Goal: Check status: Check status

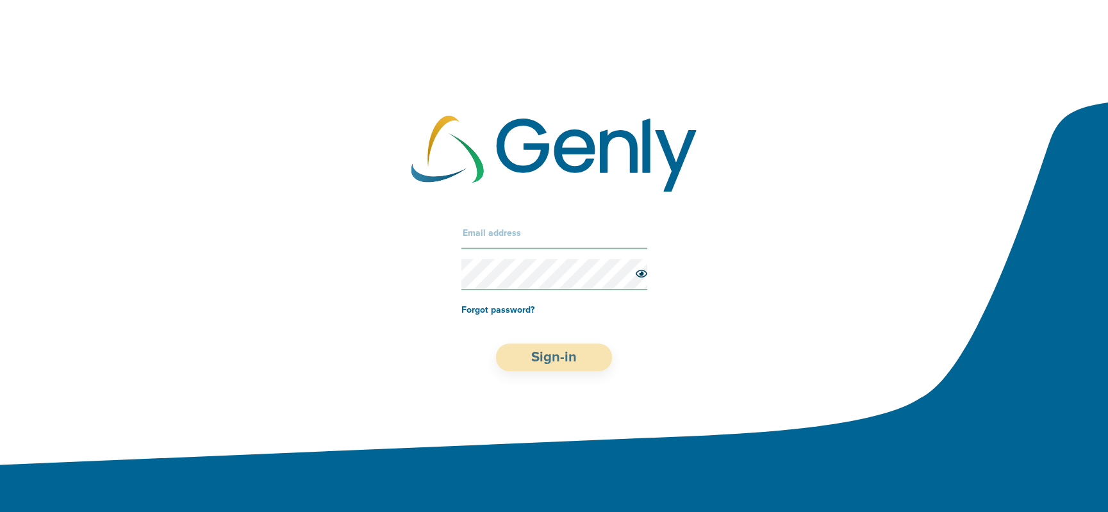
type input "[PERSON_NAME][EMAIL_ADDRESS][DOMAIN_NAME]"
click at [554, 349] on button "Sign-in" at bounding box center [554, 358] width 116 height 28
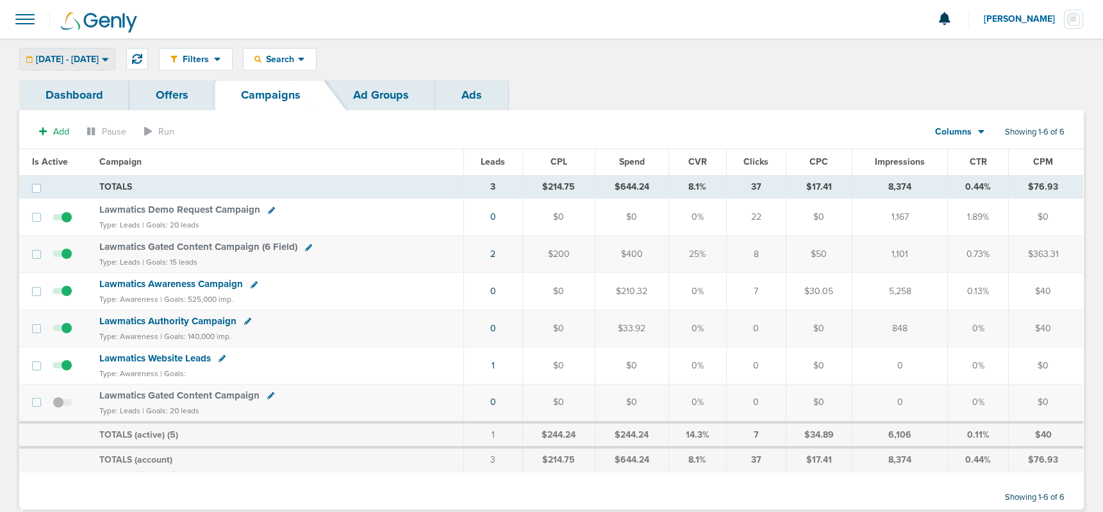
click at [85, 48] on div "[DATE] - [DATE] [DATE] [DATE] Last 7 Days Last 14 Days This Month Last Month Th…" at bounding box center [67, 59] width 96 height 22
click at [87, 57] on span "[DATE] - [DATE]" at bounding box center [67, 59] width 63 height 9
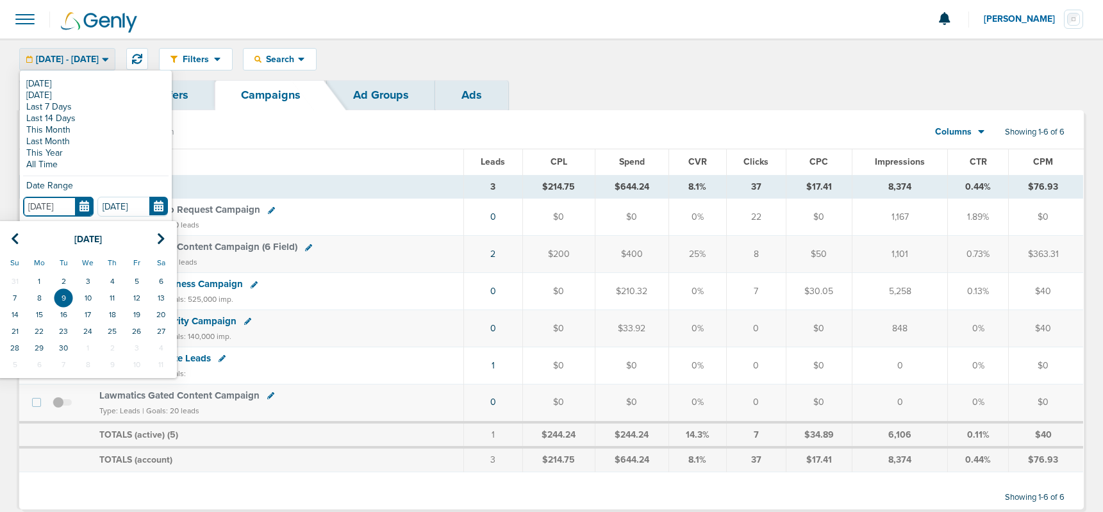
click at [83, 209] on input "[DATE]" at bounding box center [58, 207] width 71 height 20
click at [51, 131] on link "This Month" at bounding box center [95, 130] width 145 height 12
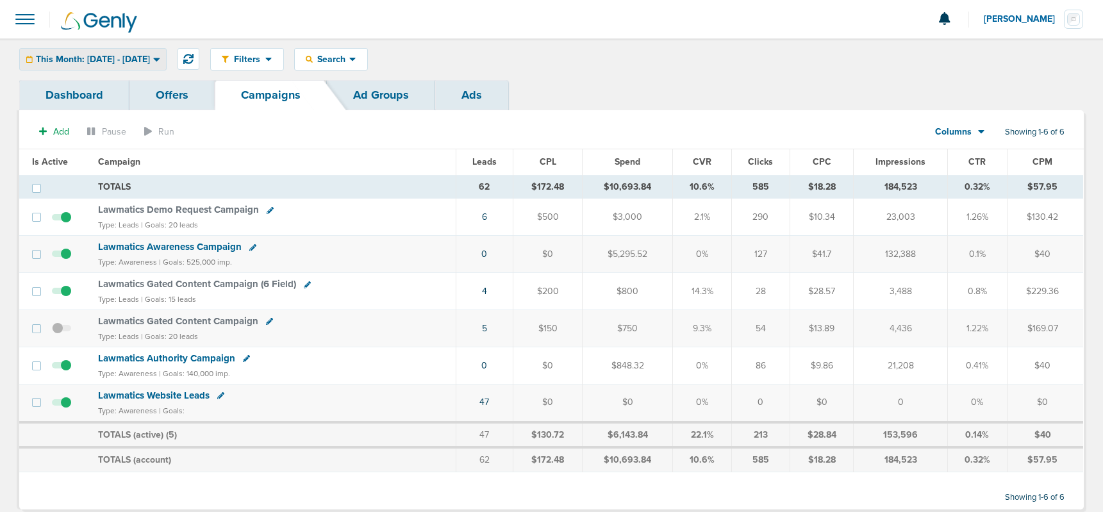
click at [150, 57] on span "This Month: [DATE] - [DATE]" at bounding box center [93, 59] width 114 height 9
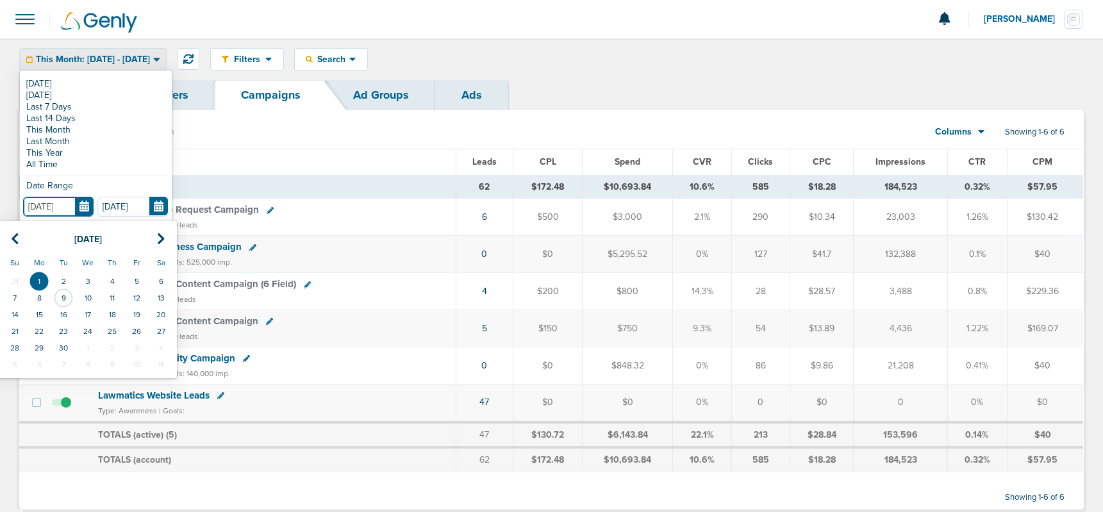
click at [83, 206] on input "[DATE]" at bounding box center [58, 207] width 71 height 20
click at [20, 238] on th at bounding box center [15, 239] width 24 height 26
click at [135, 278] on td "1" at bounding box center [136, 281] width 24 height 17
type input "[DATE]"
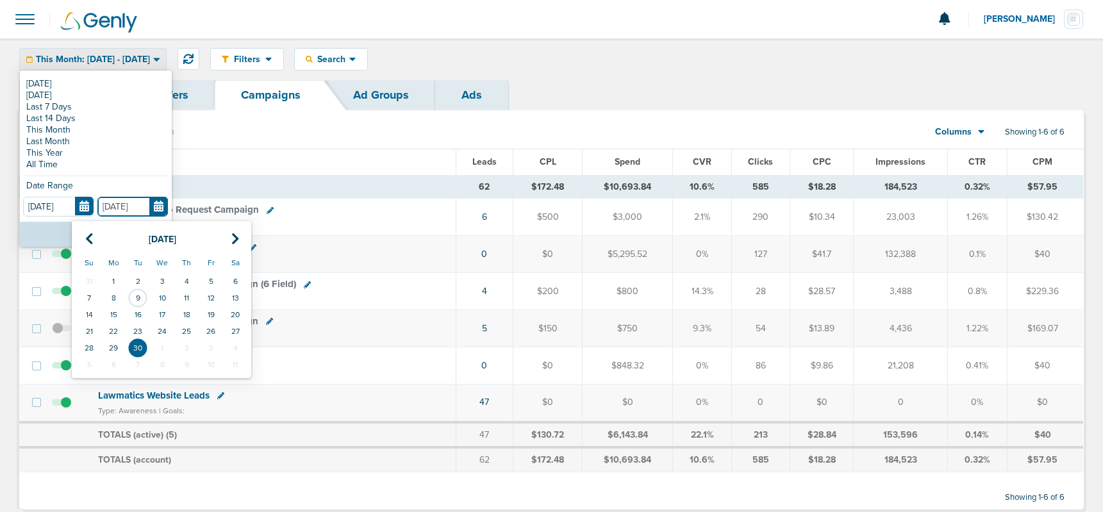
click at [158, 208] on input "[DATE]" at bounding box center [132, 207] width 71 height 20
click at [91, 237] on icon at bounding box center [89, 239] width 8 height 13
click at [203, 294] on td "8" at bounding box center [211, 298] width 24 height 17
type input "[DATE]"
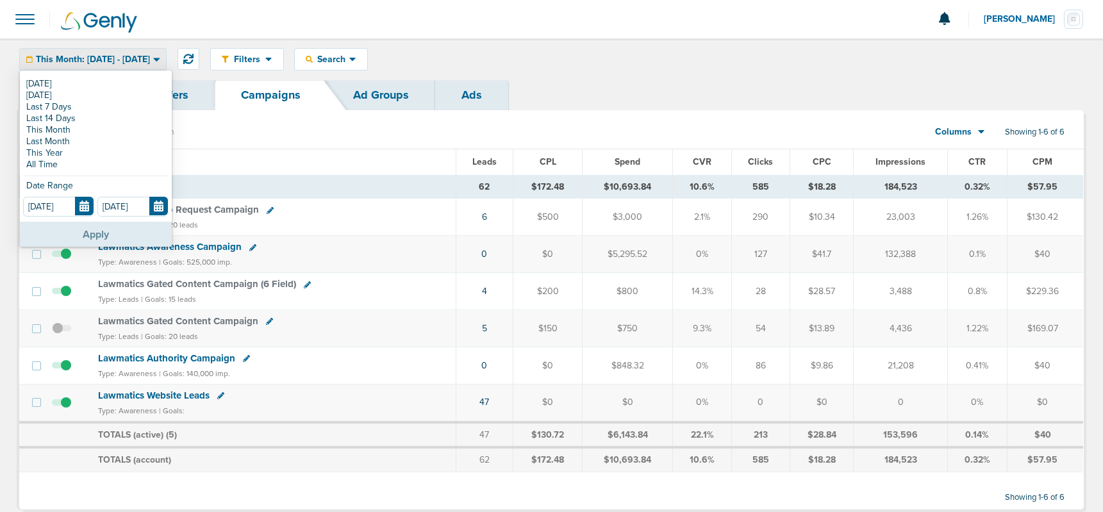
click at [128, 236] on button "Apply" at bounding box center [96, 234] width 152 height 25
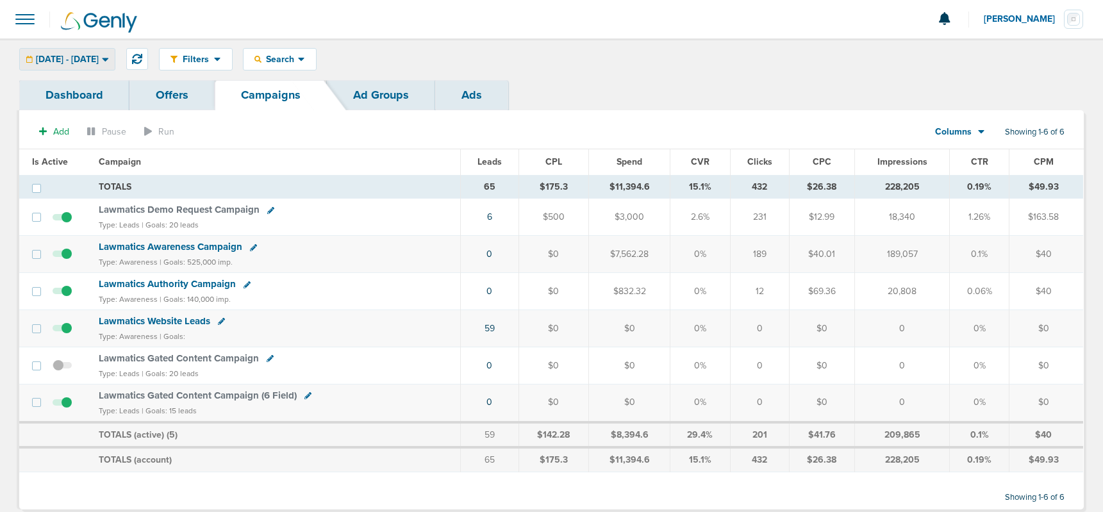
click at [99, 62] on span "[DATE] - [DATE]" at bounding box center [67, 59] width 63 height 9
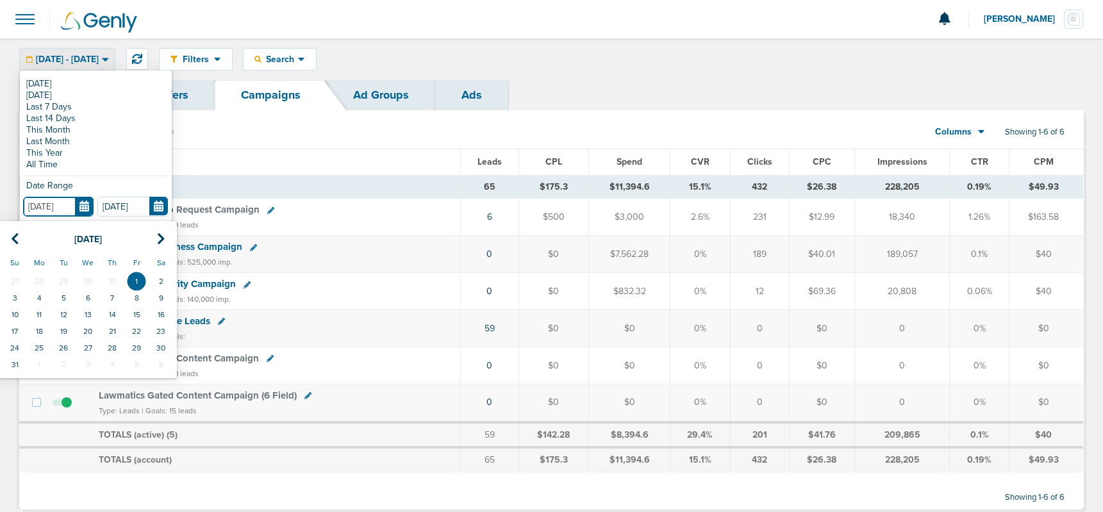
click at [83, 204] on input "[DATE]" at bounding box center [58, 207] width 71 height 20
click at [19, 235] on th at bounding box center [15, 239] width 24 height 26
click at [65, 281] on td "1" at bounding box center [63, 281] width 24 height 17
type input "[DATE]"
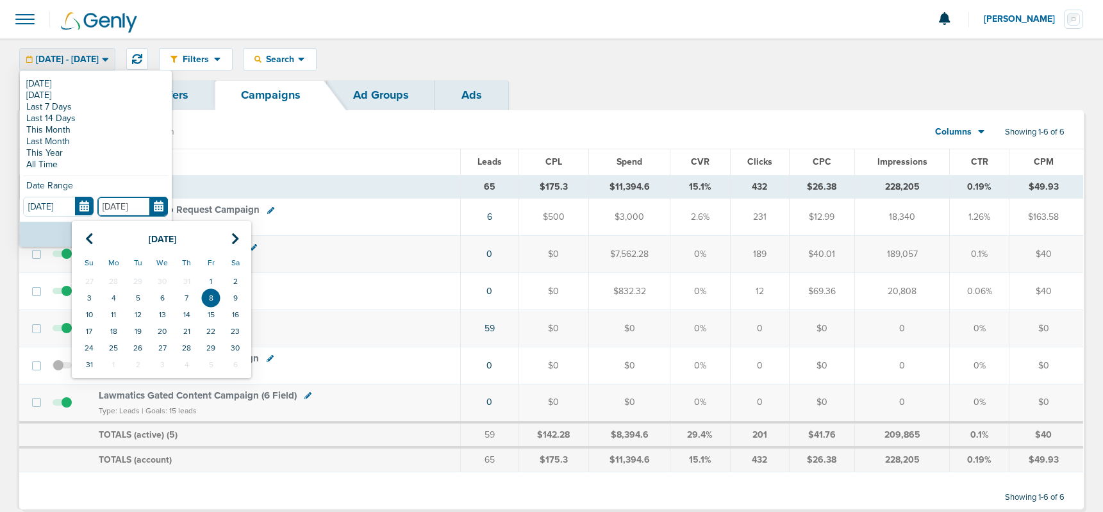
click at [163, 204] on input "[DATE]" at bounding box center [132, 207] width 71 height 20
click at [89, 234] on icon at bounding box center [89, 239] width 8 height 13
click at [140, 295] on td "8" at bounding box center [138, 298] width 24 height 17
type input "[DATE]"
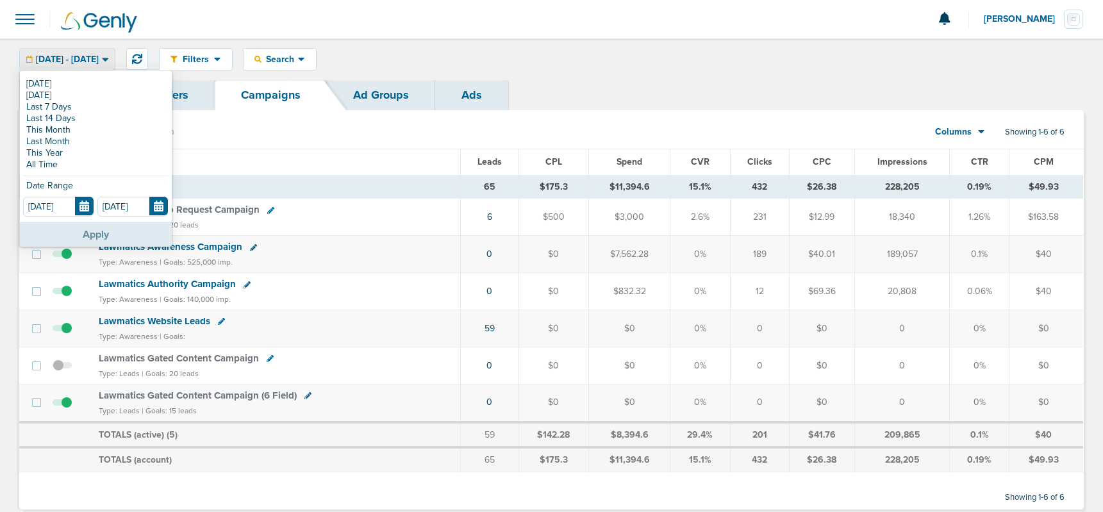
click at [140, 231] on button "Apply" at bounding box center [96, 234] width 152 height 25
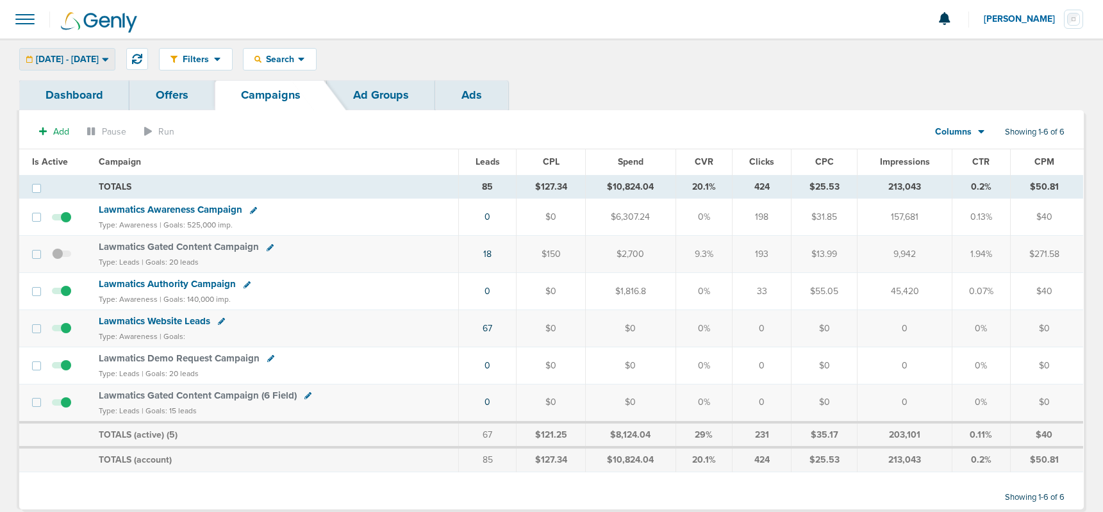
click at [92, 56] on span "[DATE] - [DATE]" at bounding box center [67, 59] width 63 height 9
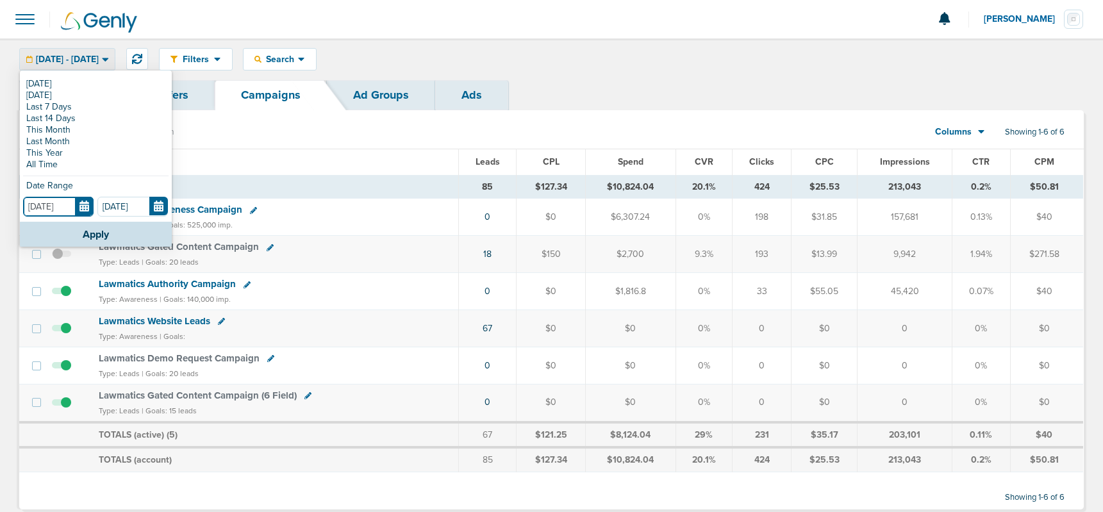
click at [81, 204] on input "[DATE]" at bounding box center [58, 207] width 71 height 20
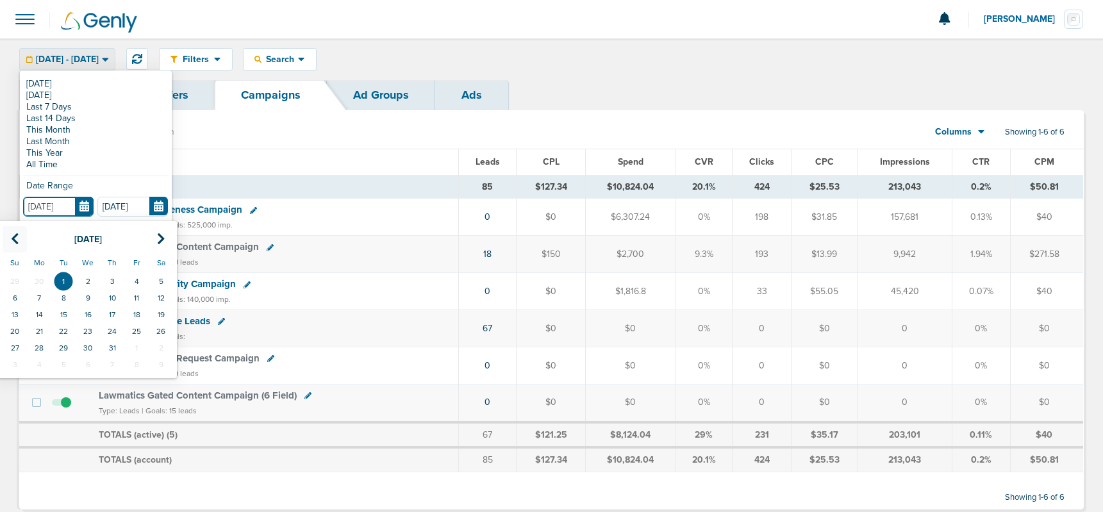
click at [17, 233] on icon at bounding box center [15, 239] width 8 height 13
click at [18, 280] on td "1" at bounding box center [15, 281] width 24 height 17
type input "[DATE]"
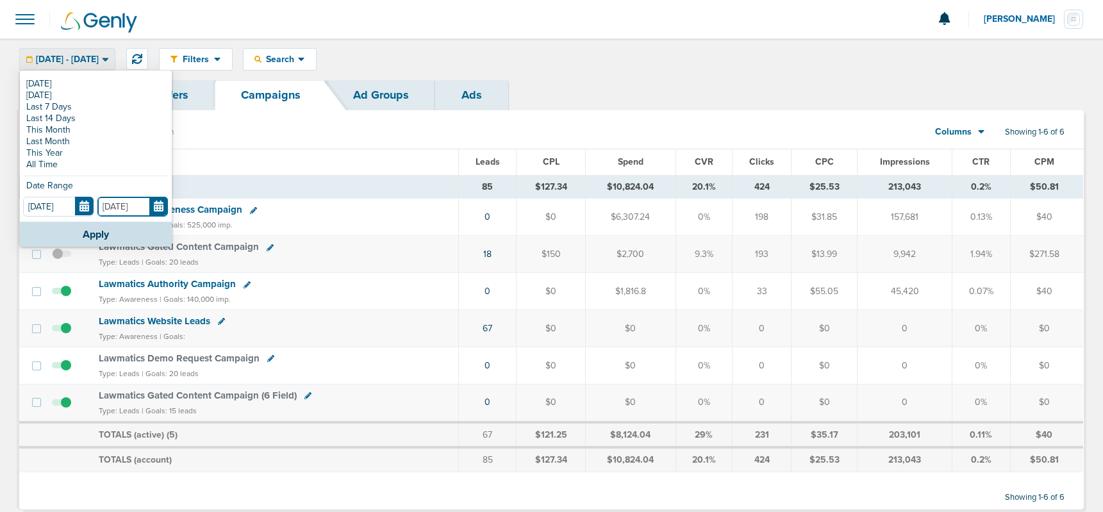
click at [157, 201] on input "[DATE]" at bounding box center [132, 207] width 71 height 20
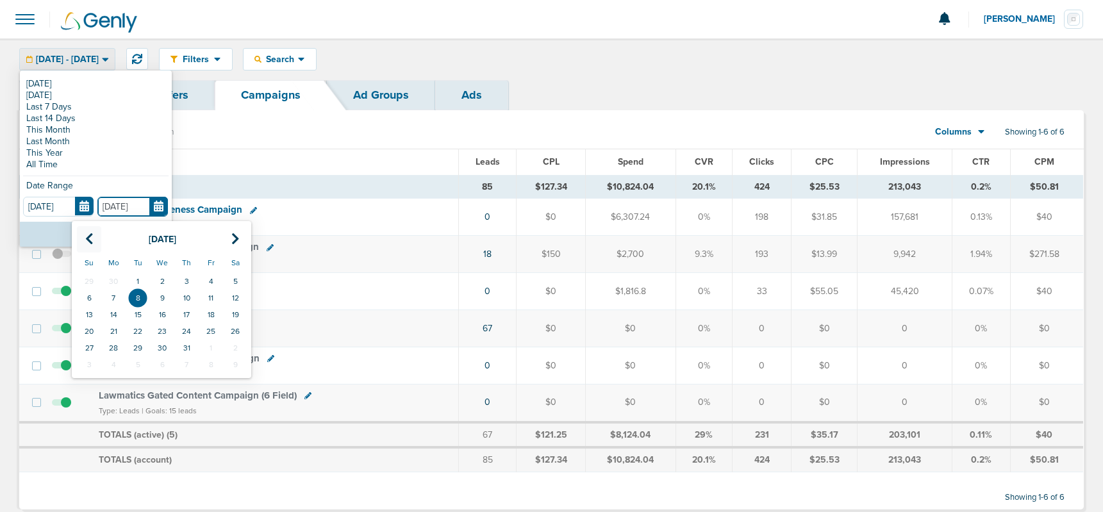
click at [91, 235] on icon at bounding box center [89, 239] width 8 height 13
click at [94, 296] on td "8" at bounding box center [89, 298] width 24 height 17
type input "[DATE]"
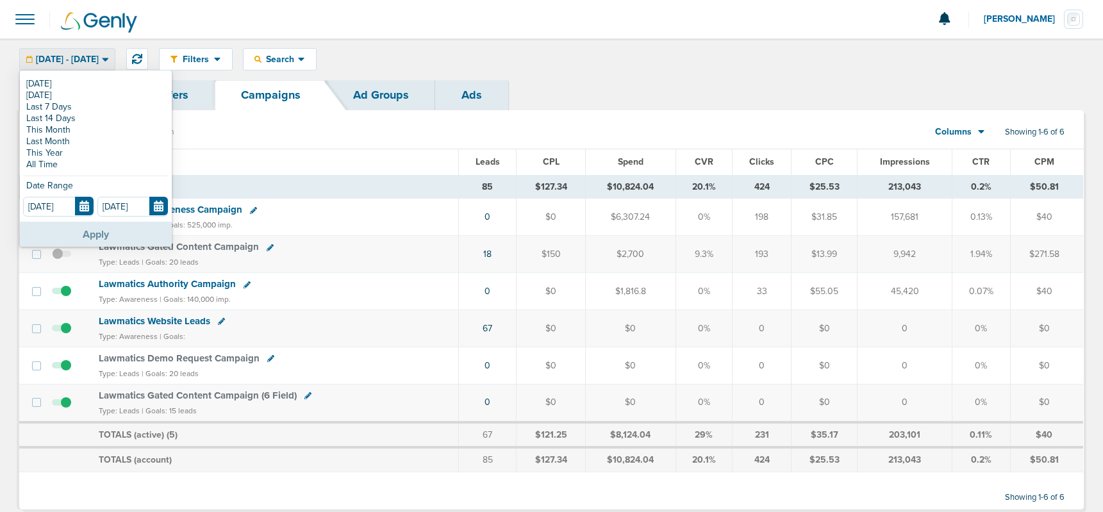
click at [129, 231] on button "Apply" at bounding box center [96, 234] width 152 height 25
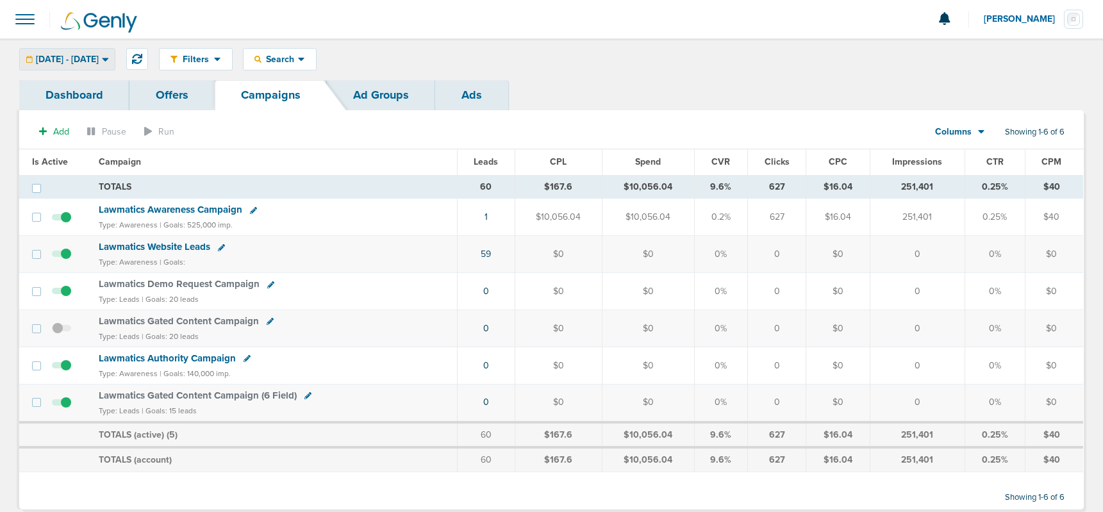
click at [99, 60] on span "[DATE] - [DATE]" at bounding box center [67, 59] width 63 height 9
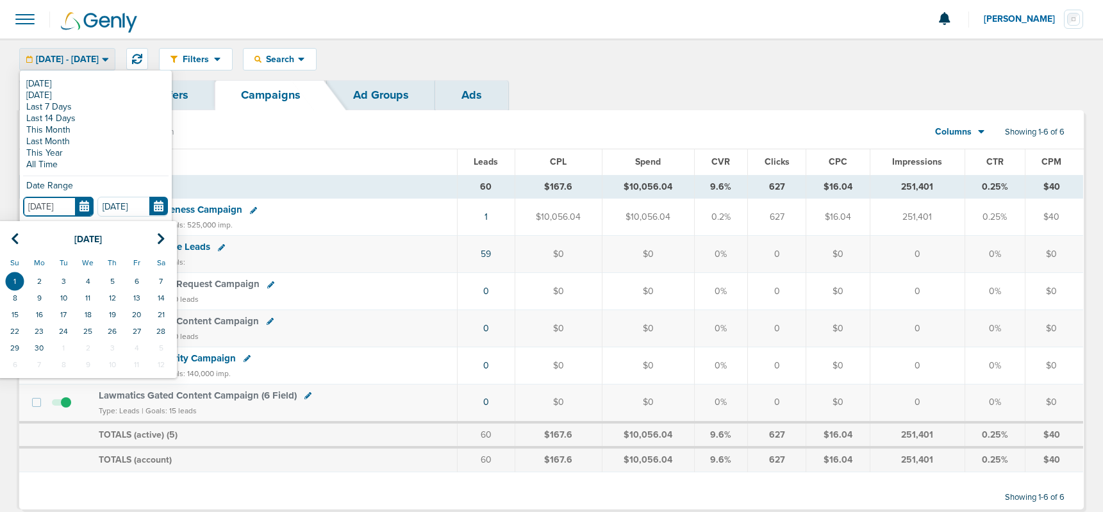
click at [83, 206] on input "[DATE]" at bounding box center [58, 207] width 71 height 20
click at [43, 125] on link "This Month" at bounding box center [95, 130] width 145 height 12
